Goal: Task Accomplishment & Management: Manage account settings

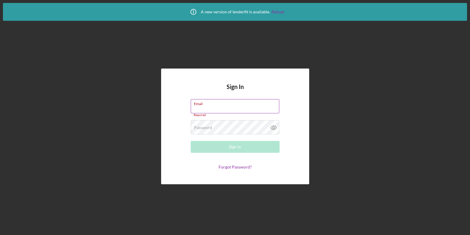
click at [227, 109] on input "Email" at bounding box center [235, 106] width 89 height 14
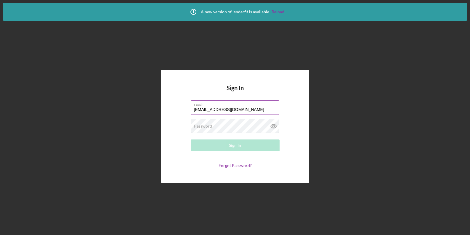
click at [227, 112] on input "[EMAIL_ADDRESS][DOMAIN_NAME]" at bounding box center [235, 107] width 89 height 14
type input "[PERSON_NAME][EMAIL_ADDRESS][DOMAIN_NAME]"
click at [233, 168] on link "Forgot Password?" at bounding box center [235, 165] width 33 height 5
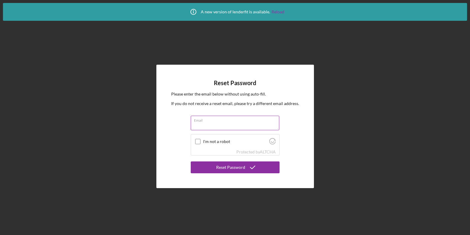
click at [229, 124] on input "Email" at bounding box center [235, 123] width 89 height 14
type input "[PERSON_NAME][EMAIL_ADDRESS][DOMAIN_NAME]"
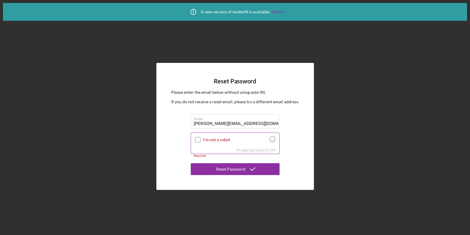
click at [221, 139] on label "I'm not a robot" at bounding box center [235, 139] width 64 height 5
click at [201, 139] on input "I'm not a robot" at bounding box center [197, 139] width 5 height 5
click at [229, 169] on div "Reset Password" at bounding box center [230, 169] width 29 height 12
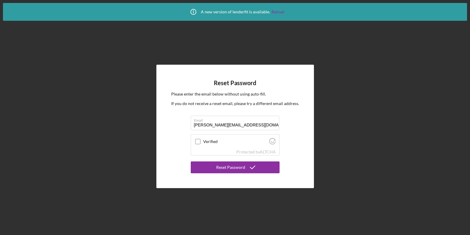
checkbox input "true"
